Goal: Transaction & Acquisition: Purchase product/service

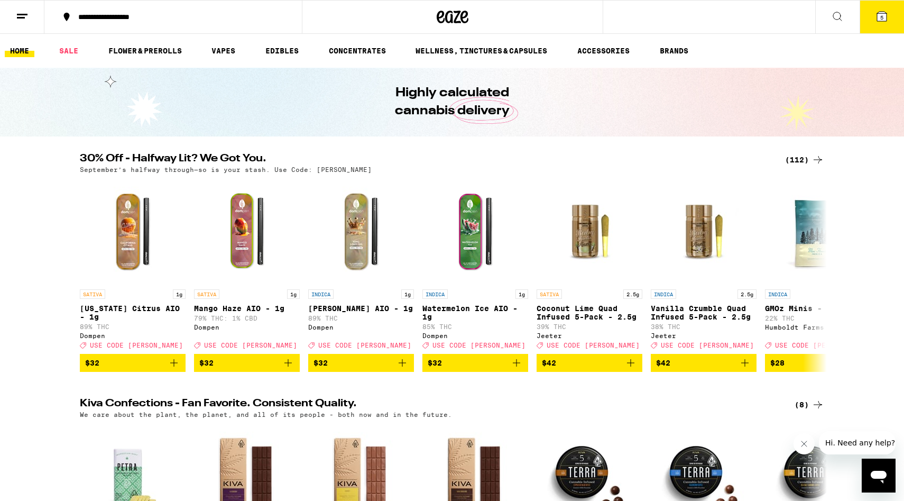
click at [797, 162] on div "(112)" at bounding box center [804, 159] width 39 height 13
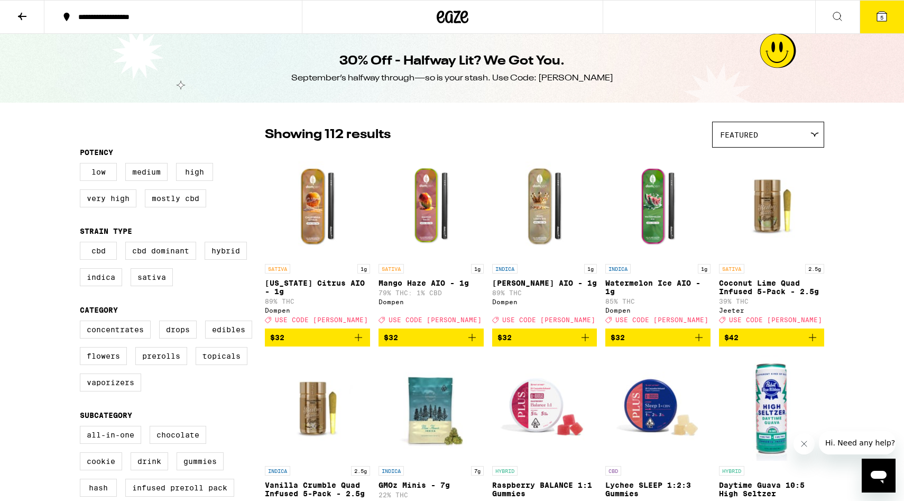
click at [424, 221] on img "Open page for Mango Haze AIO - 1g from Dompen" at bounding box center [431, 206] width 105 height 106
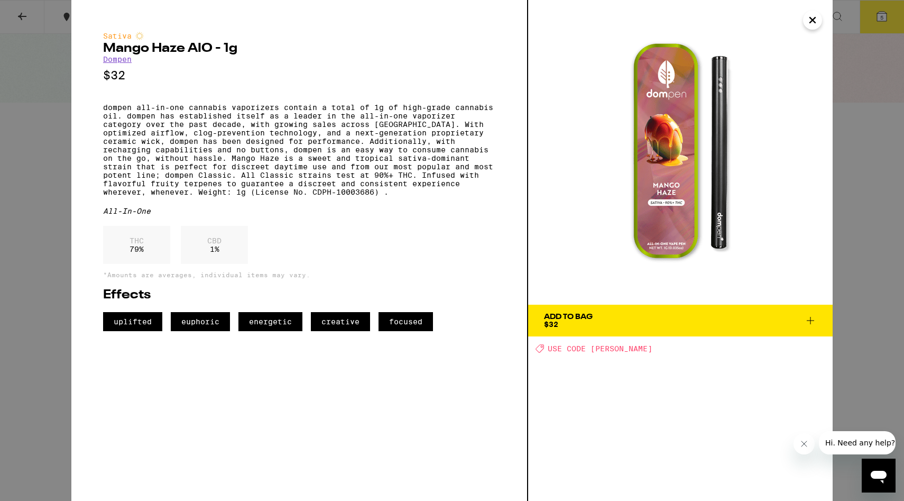
click at [816, 24] on icon "Close" at bounding box center [813, 20] width 13 height 16
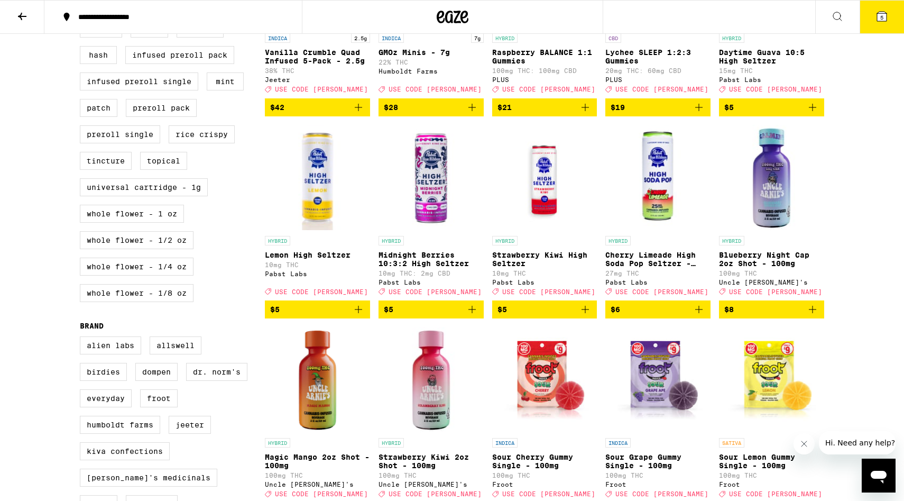
scroll to position [464, 0]
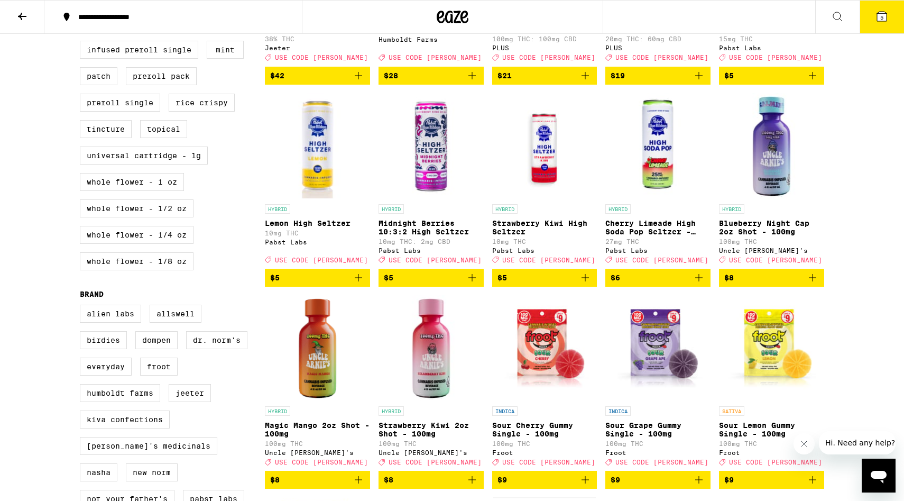
click at [666, 170] on img "Open page for Cherry Limeade High Soda Pop Seltzer - 25mg from Pabst Labs" at bounding box center [658, 146] width 105 height 106
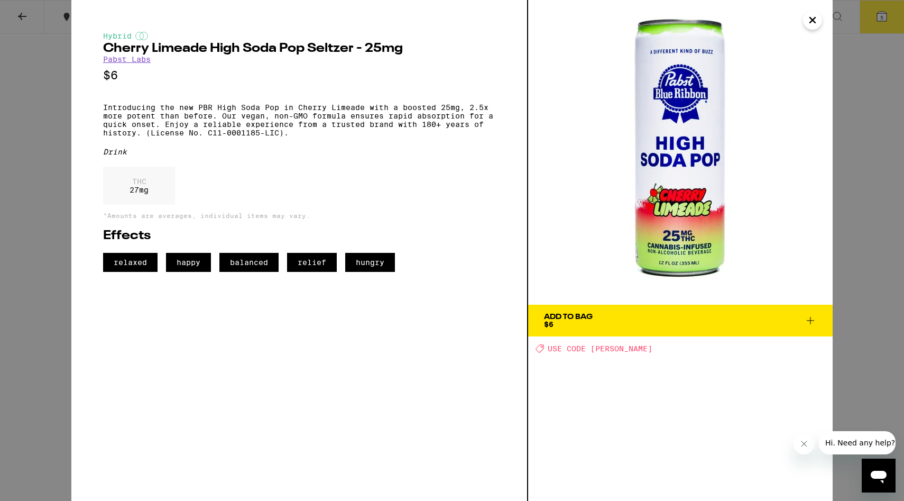
click at [36, 148] on div "Hybrid Cherry Limeade High Soda Pop [PERSON_NAME] - 25mg Pabst Labs $6 Introduc…" at bounding box center [452, 250] width 904 height 501
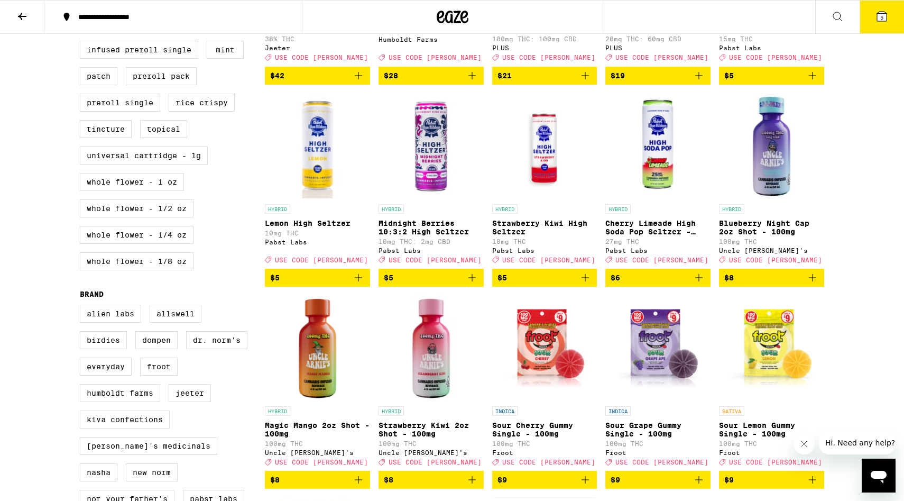
click at [21, 24] on button at bounding box center [22, 17] width 44 height 33
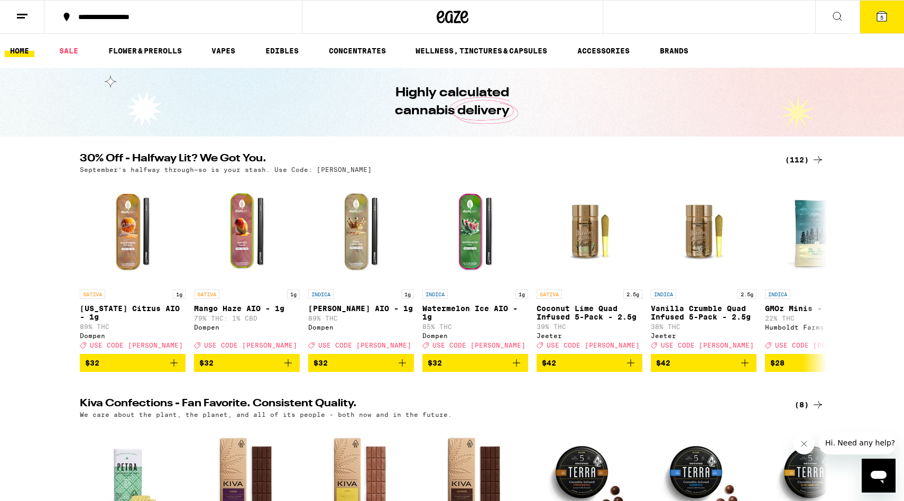
click at [39, 21] on button at bounding box center [22, 17] width 44 height 33
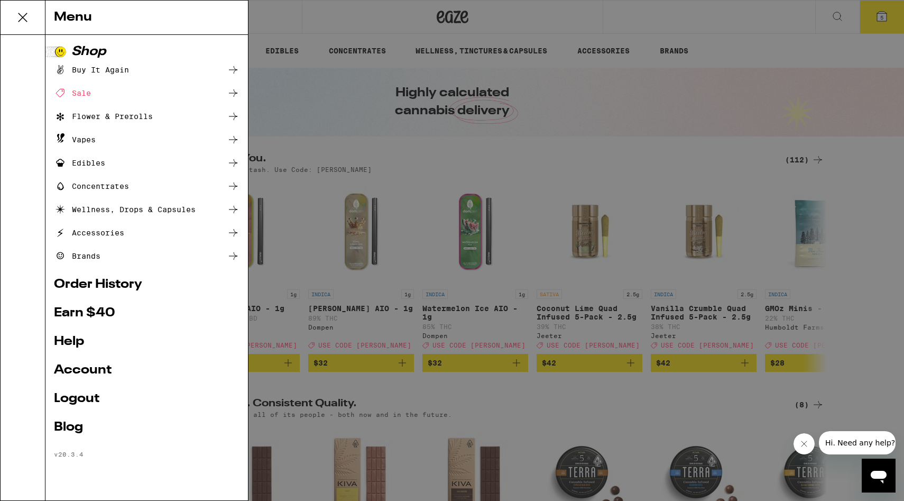
click at [312, 159] on div "Menu Shop Buy It Again Sale Flower & Prerolls Vapes Edibles Concentrates Wellne…" at bounding box center [452, 250] width 904 height 501
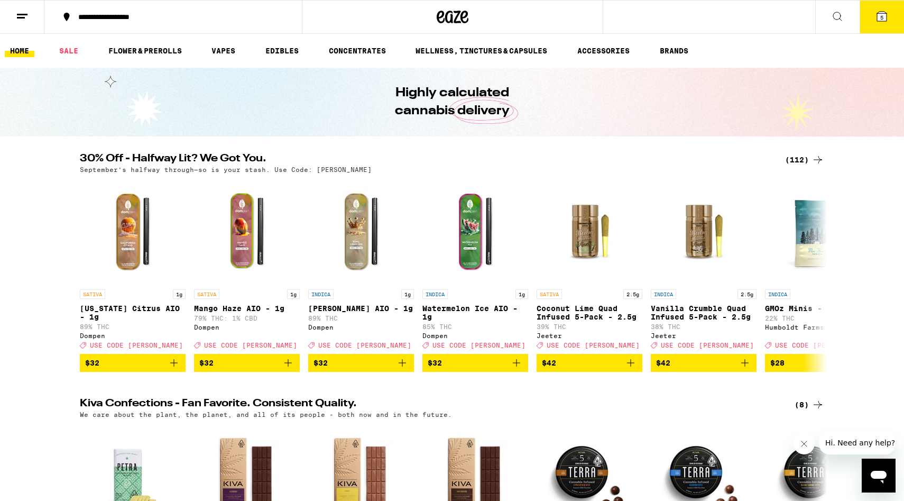
click at [25, 15] on icon at bounding box center [22, 16] width 13 height 13
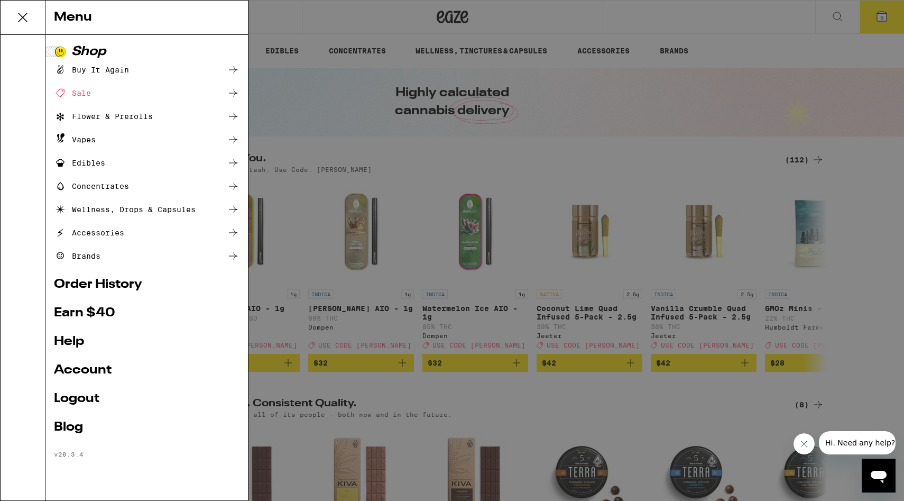
click at [312, 203] on div "Menu Shop Buy It Again Sale Flower & Prerolls Vapes Edibles Concentrates Wellne…" at bounding box center [452, 250] width 904 height 501
